Goal: Information Seeking & Learning: Learn about a topic

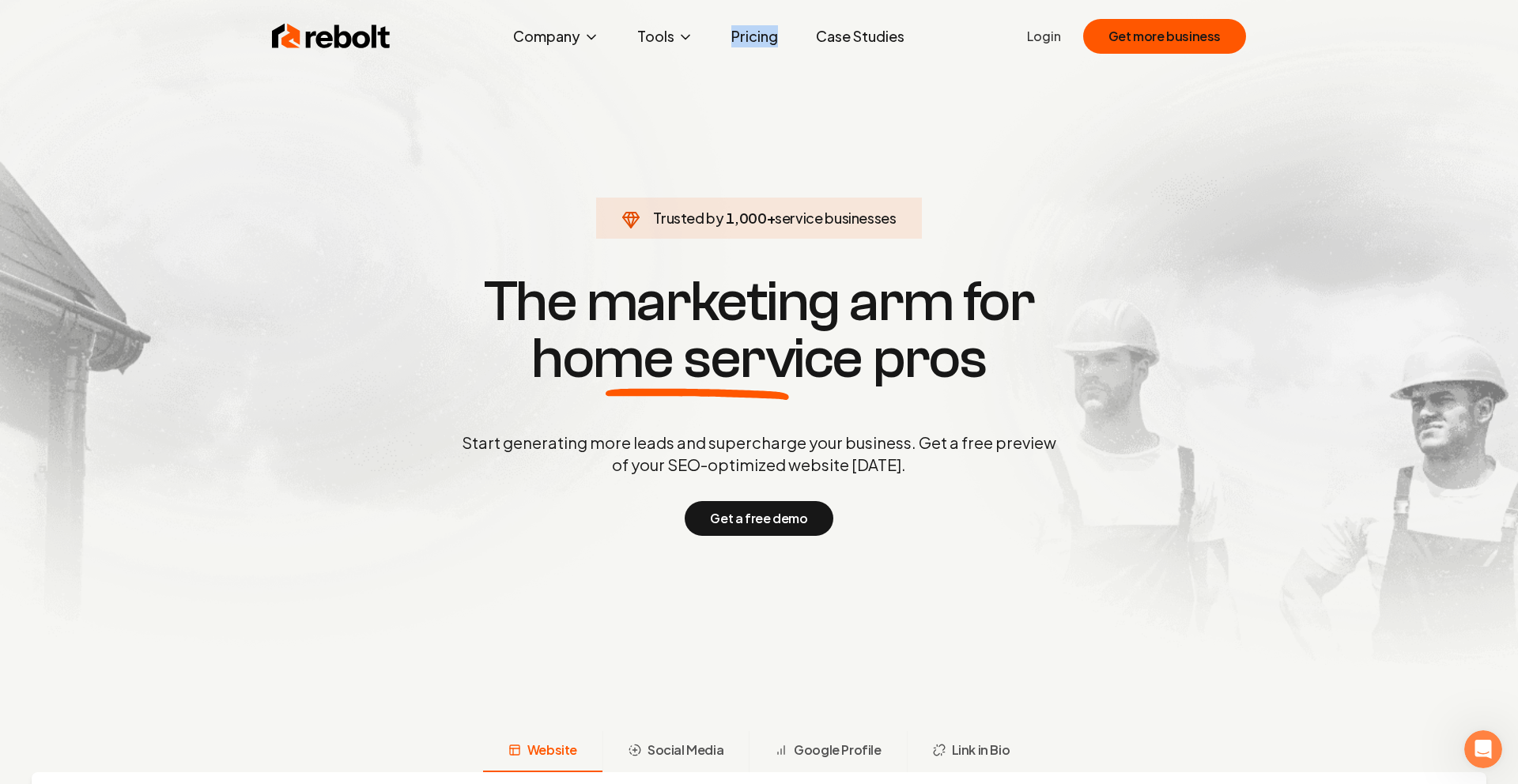
click at [866, 42] on link "Case Studies" at bounding box center [860, 36] width 114 height 31
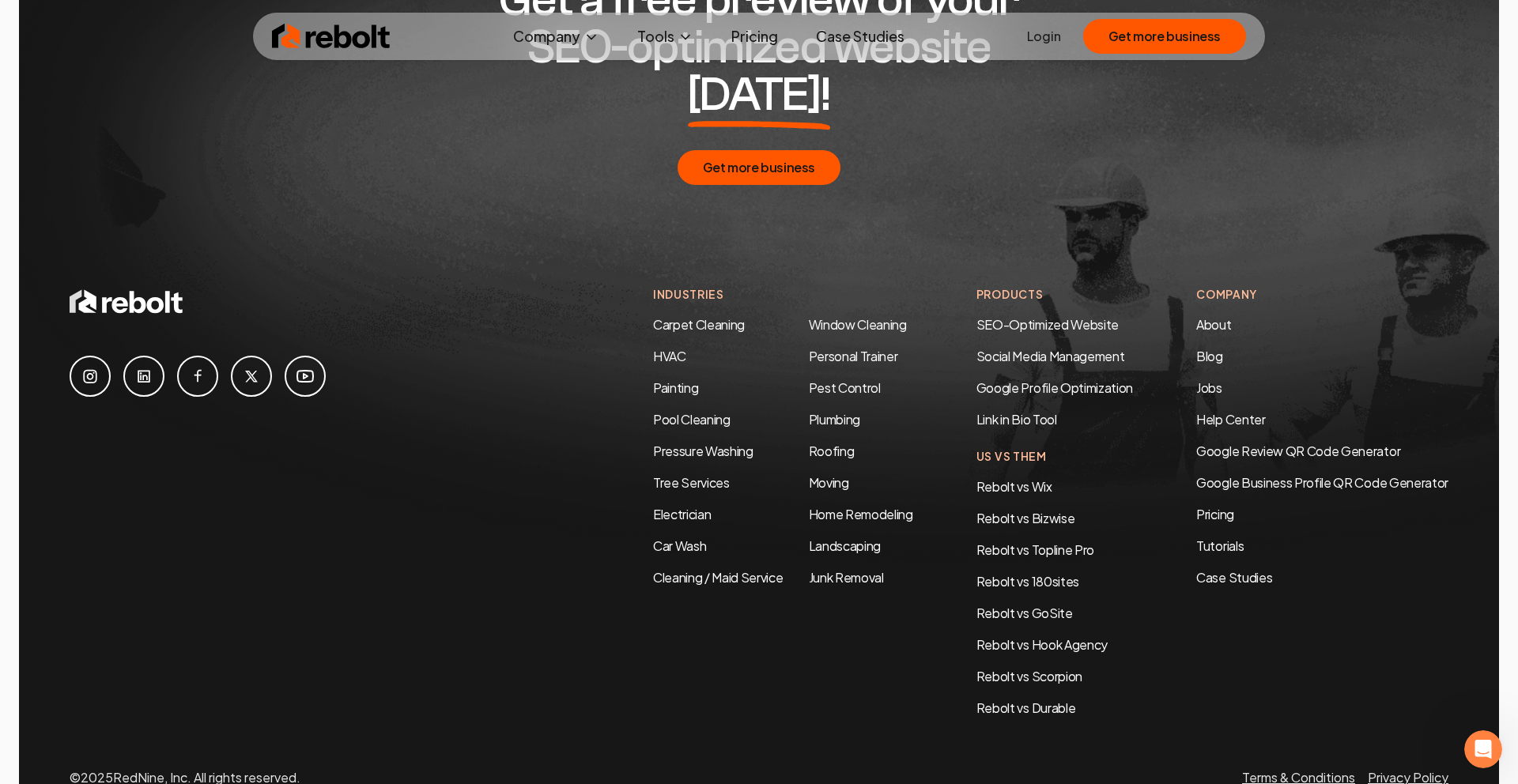
scroll to position [3352, 0]
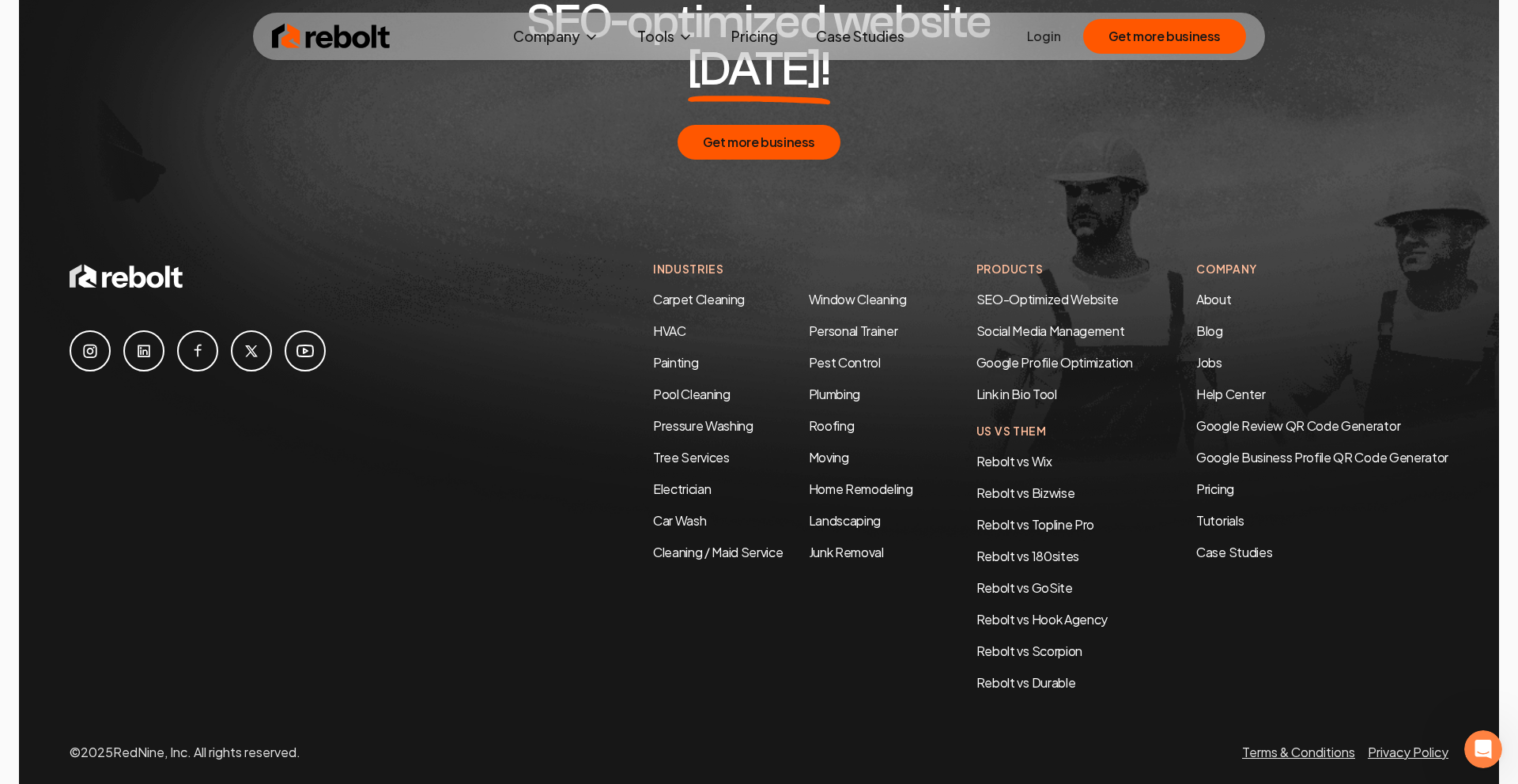
click at [794, 629] on div "Industries Carpet Cleaning HVAC Painting Pool Cleaning Pressure Washing Tree Se…" at bounding box center [783, 476] width 260 height 431
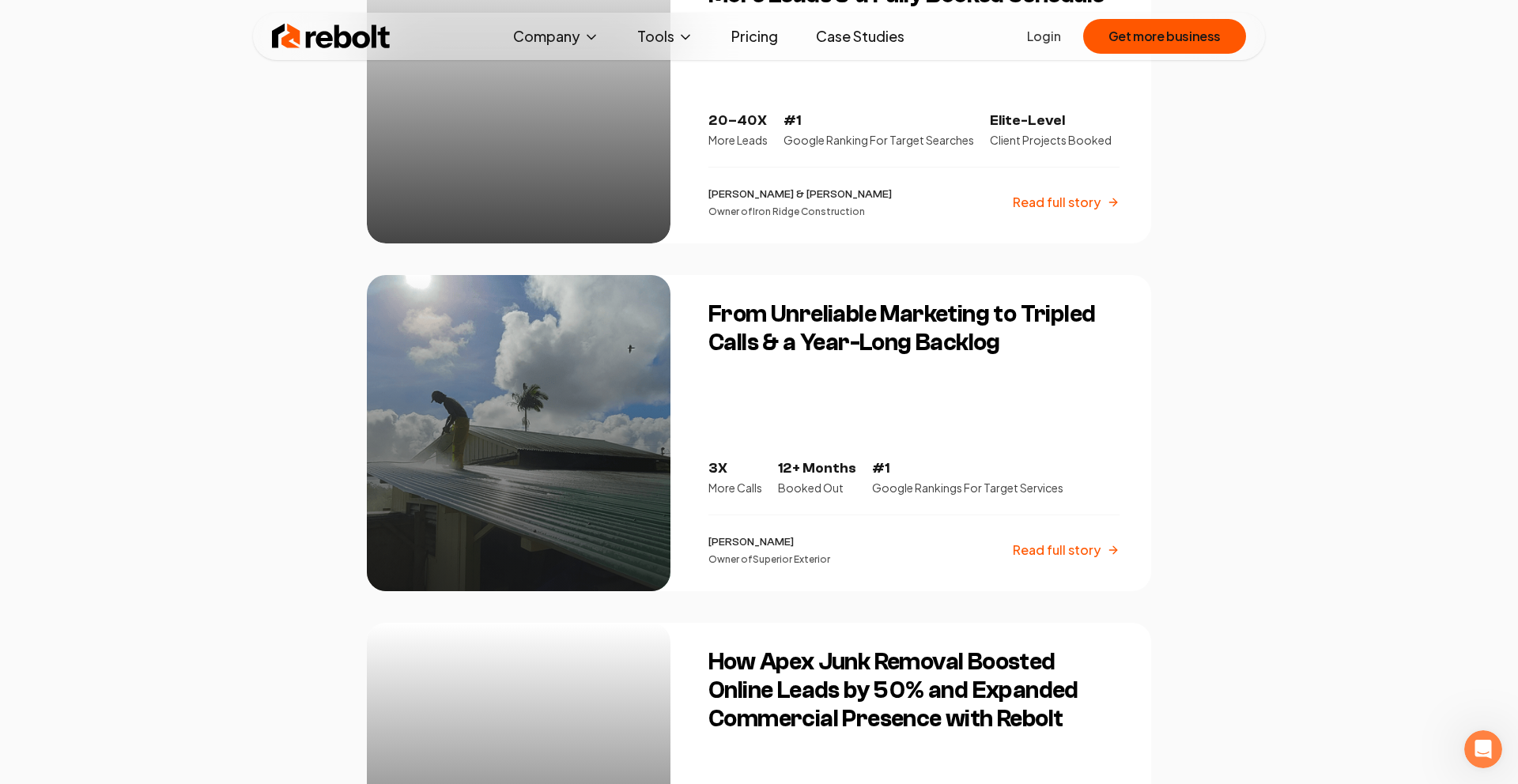
scroll to position [0, 0]
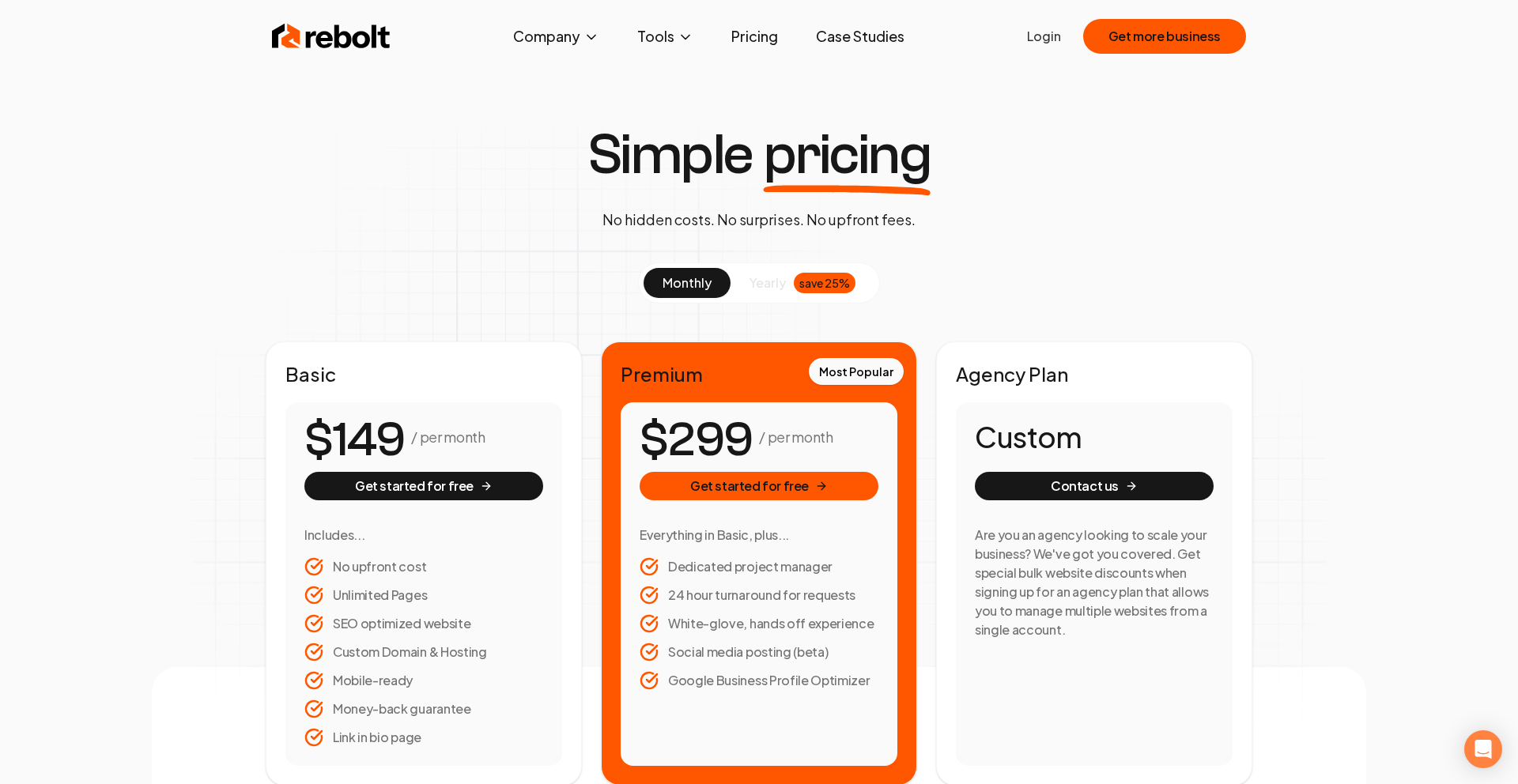
click at [758, 33] on link "Pricing" at bounding box center [755, 36] width 72 height 31
